Goal: Find specific page/section: Locate item on page

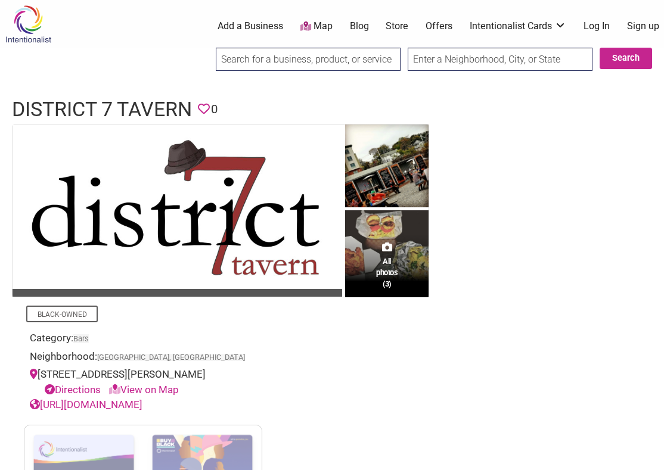
click at [190, 241] on img at bounding box center [177, 207] width 329 height 165
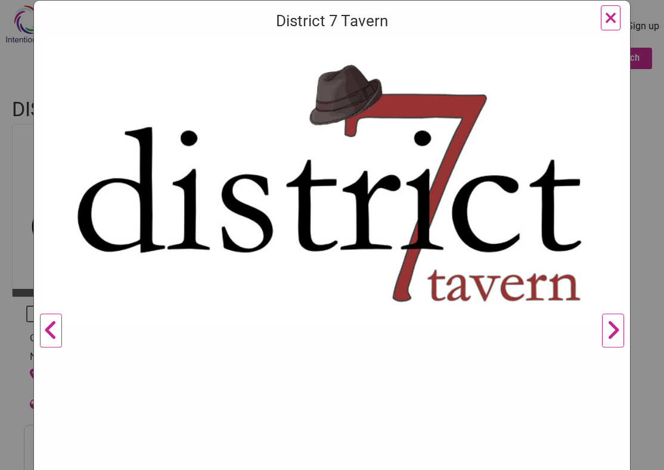
click at [250, 203] on img at bounding box center [331, 182] width 577 height 289
click at [264, 216] on img at bounding box center [331, 182] width 577 height 289
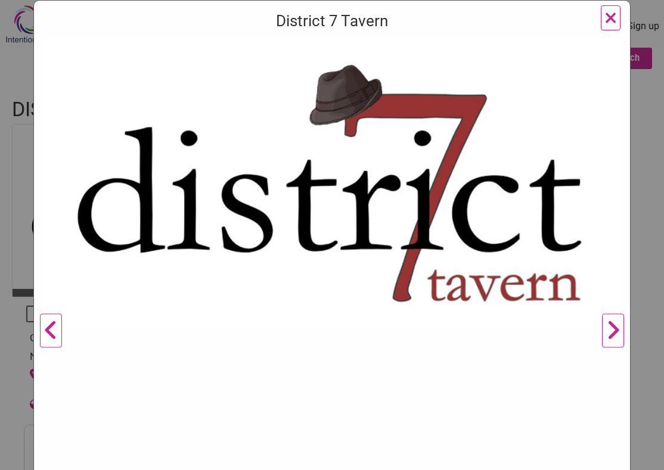
click at [264, 216] on img at bounding box center [331, 182] width 577 height 289
drag, startPoint x: 264, startPoint y: 216, endPoint x: 198, endPoint y: 297, distance: 105.1
click at [198, 297] on img at bounding box center [331, 182] width 577 height 289
click at [610, 16] on span "×" at bounding box center [610, 18] width 13 height 28
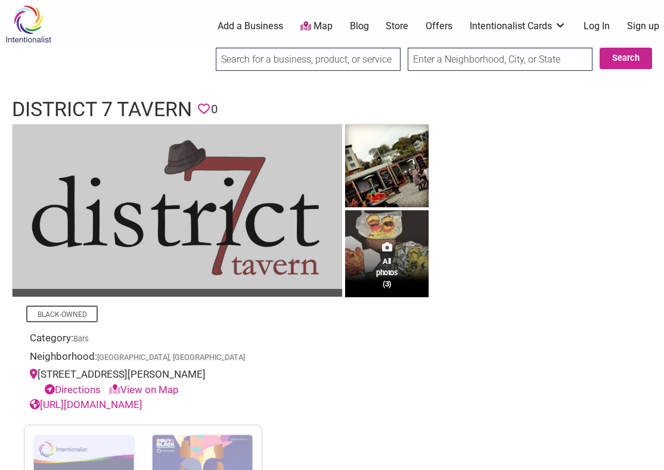
click at [138, 255] on img at bounding box center [177, 207] width 329 height 165
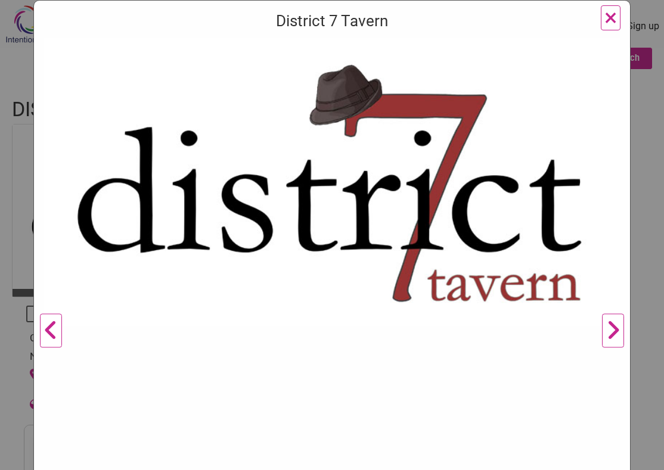
click at [138, 255] on img at bounding box center [331, 182] width 577 height 289
click at [612, 23] on span "×" at bounding box center [610, 18] width 13 height 28
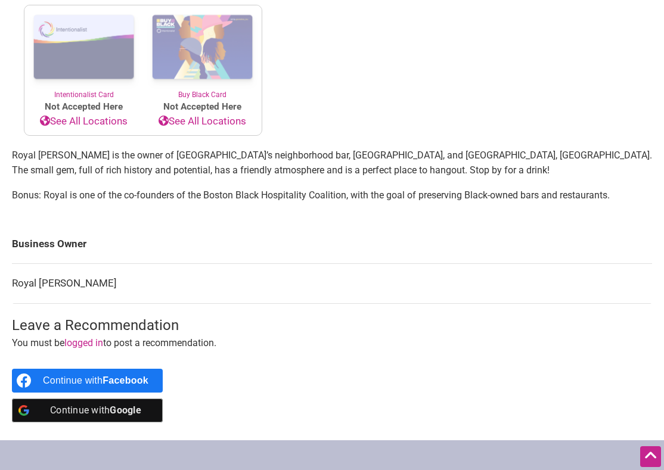
scroll to position [422, 0]
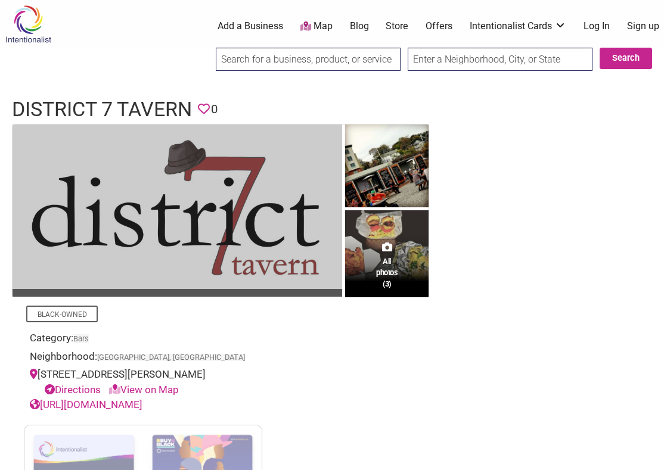
click at [296, 213] on img at bounding box center [177, 207] width 329 height 165
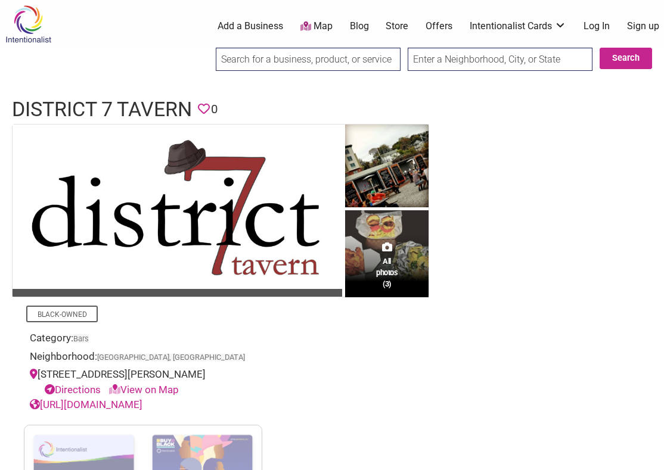
scroll to position [98, 0]
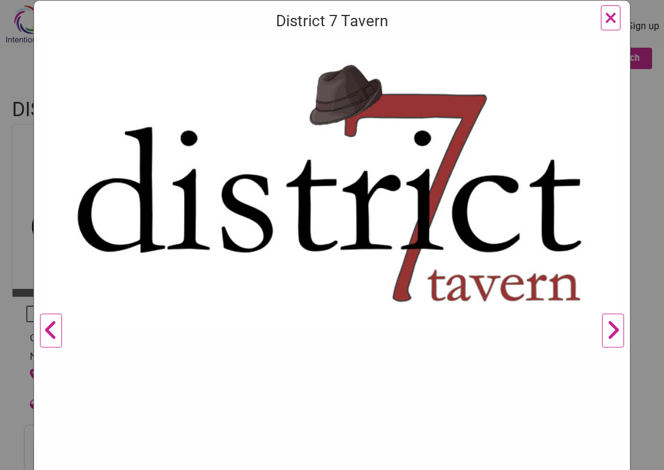
click at [417, 251] on img at bounding box center [331, 182] width 577 height 289
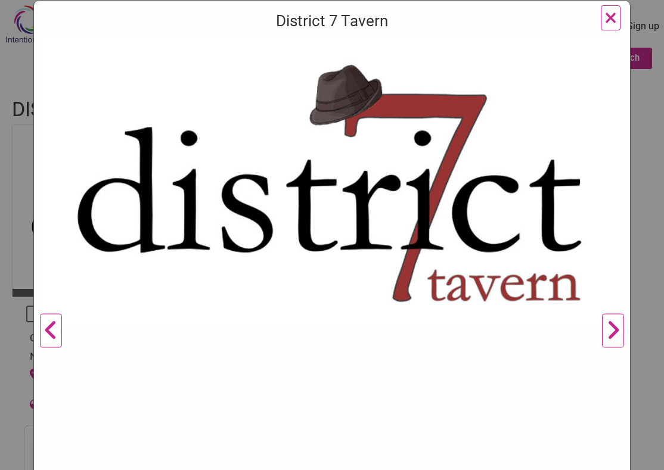
click at [417, 251] on img at bounding box center [331, 182] width 577 height 289
click at [418, 253] on img at bounding box center [331, 182] width 577 height 289
drag, startPoint x: 418, startPoint y: 253, endPoint x: 319, endPoint y: 363, distance: 148.5
